Goal: Transaction & Acquisition: Purchase product/service

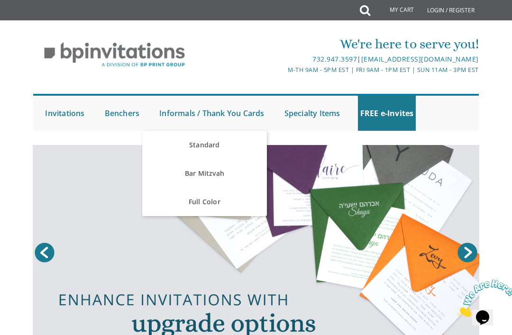
click at [206, 203] on link "Full Color" at bounding box center [204, 202] width 125 height 28
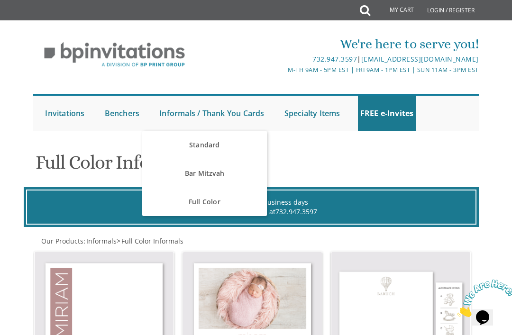
click at [200, 144] on link "Standard" at bounding box center [204, 145] width 125 height 28
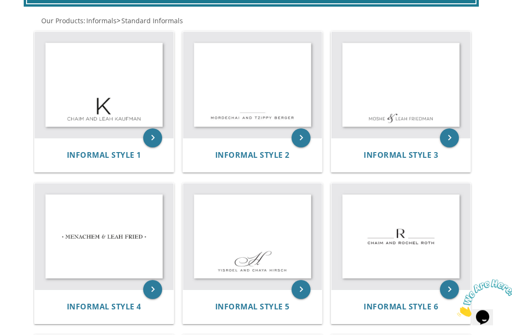
scroll to position [220, 0]
click at [231, 245] on img at bounding box center [252, 236] width 139 height 106
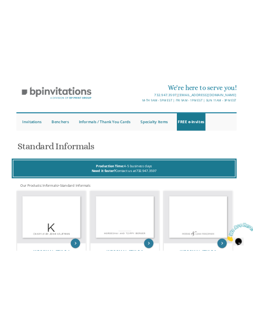
scroll to position [0, 0]
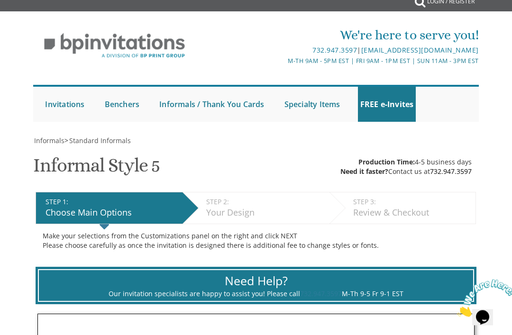
scroll to position [2, 0]
